Goal: Task Accomplishment & Management: Use online tool/utility

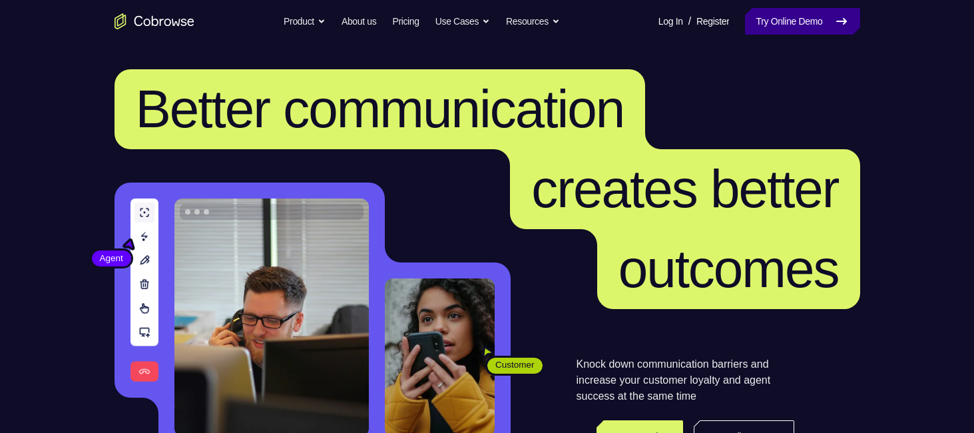
click at [775, 22] on link "Try Online Demo" at bounding box center [802, 21] width 114 height 27
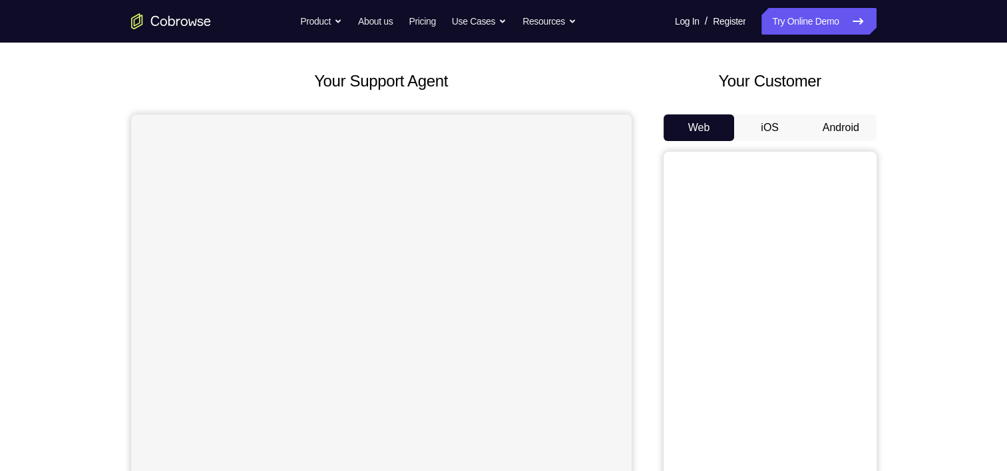
scroll to position [59, 0]
click at [843, 125] on button "Android" at bounding box center [840, 127] width 71 height 27
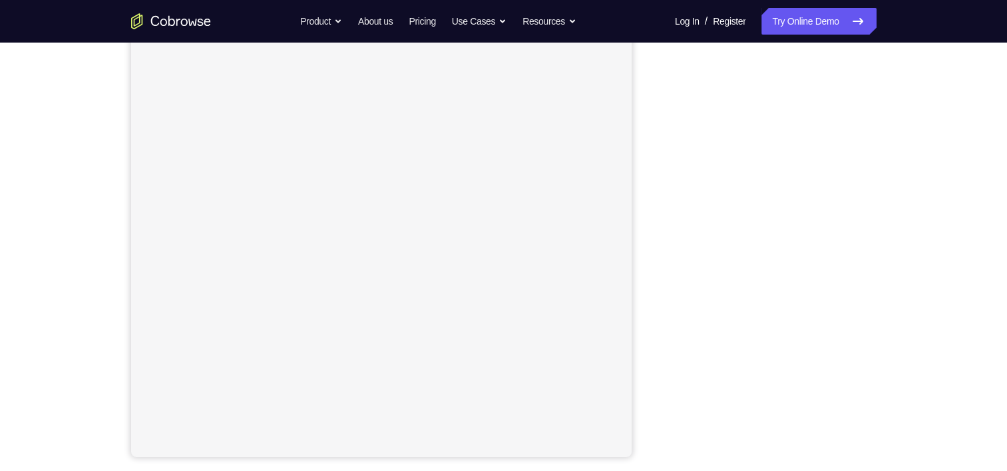
scroll to position [162, 0]
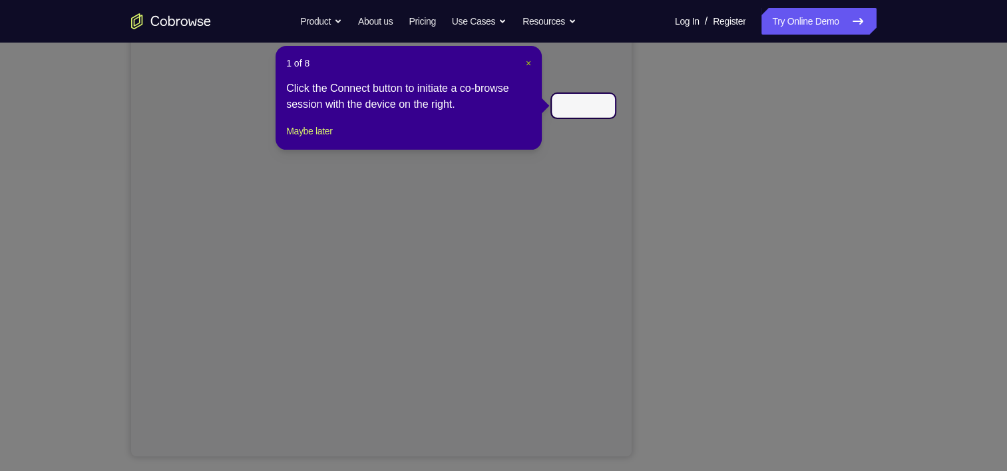
click at [526, 61] on span "×" at bounding box center [528, 63] width 5 height 11
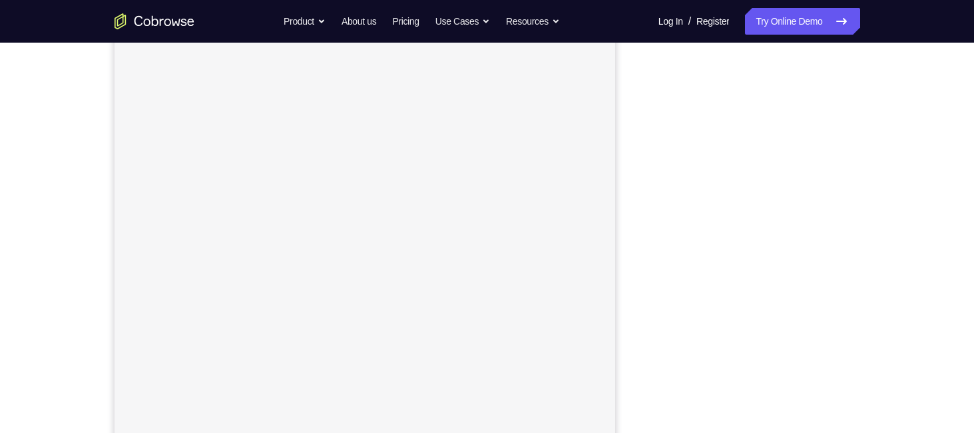
scroll to position [172, 0]
